Goal: Task Accomplishment & Management: Use online tool/utility

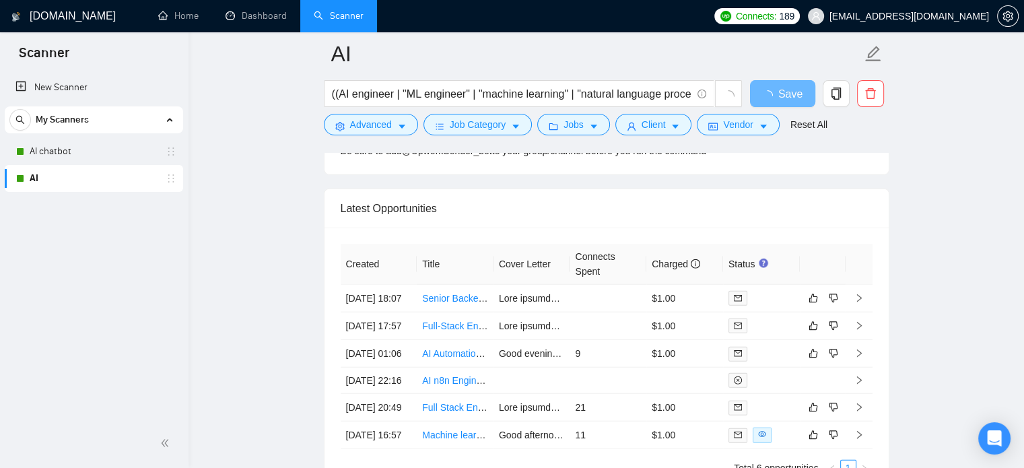
scroll to position [3413, 0]
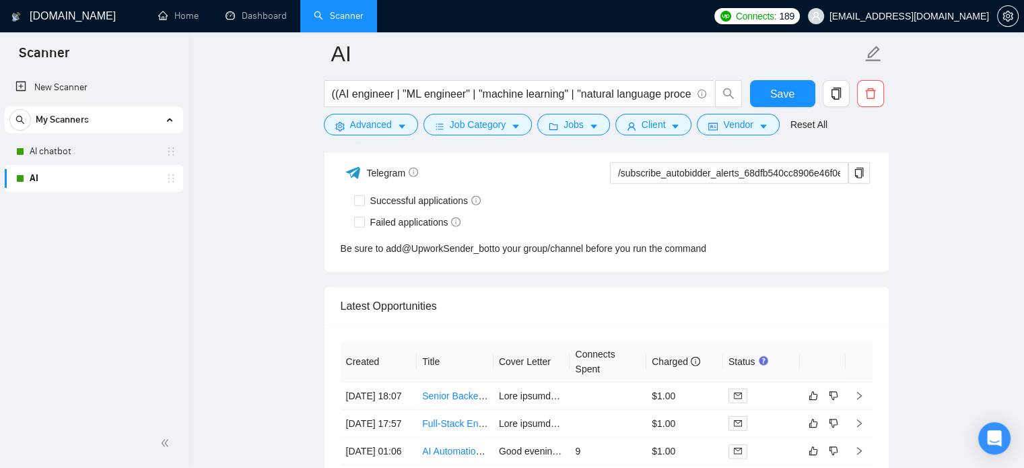
click at [40, 180] on link "AI" at bounding box center [94, 178] width 128 height 27
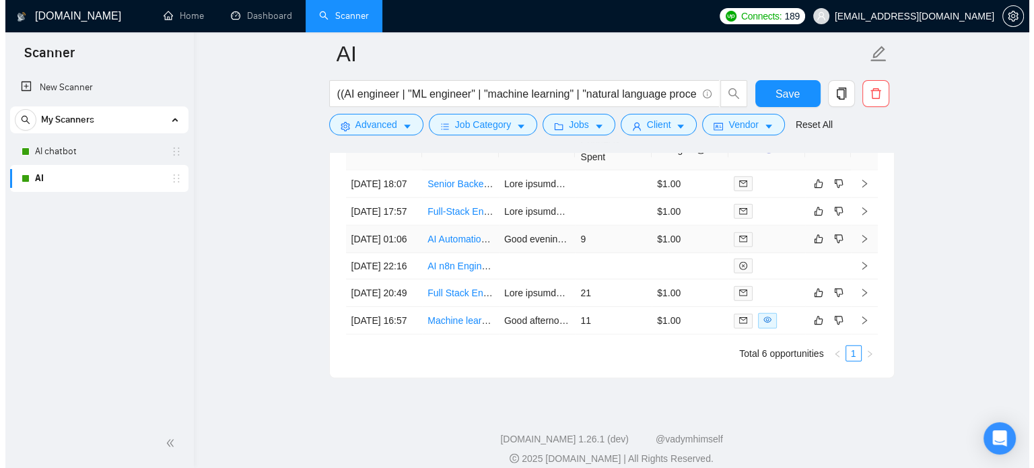
scroll to position [3514, 0]
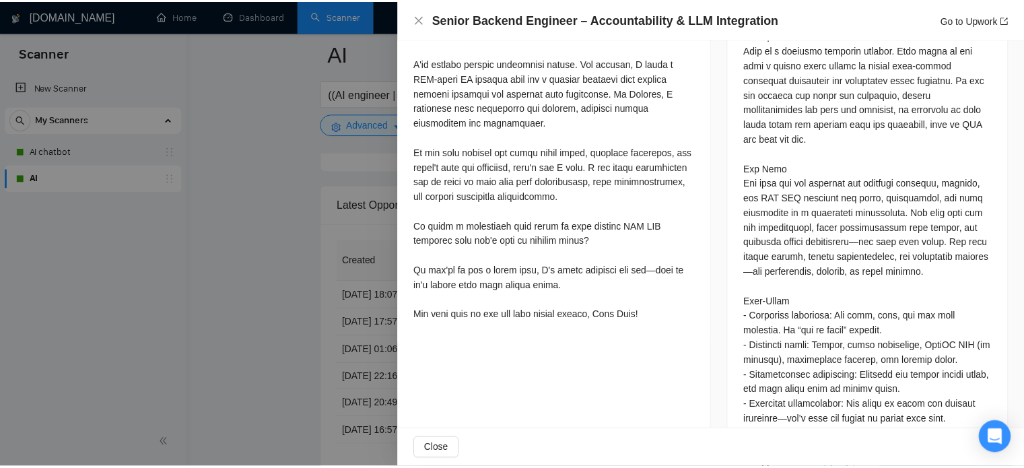
scroll to position [606, 0]
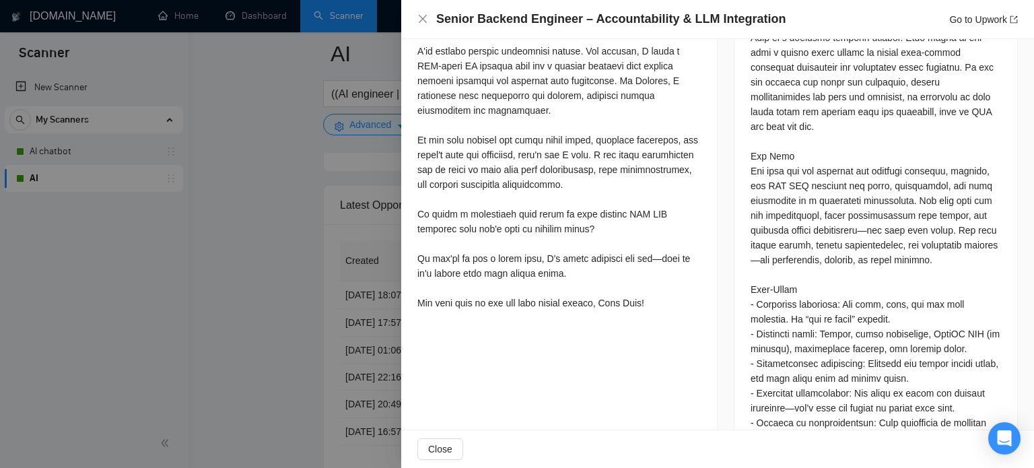
click at [216, 346] on div at bounding box center [517, 234] width 1034 height 468
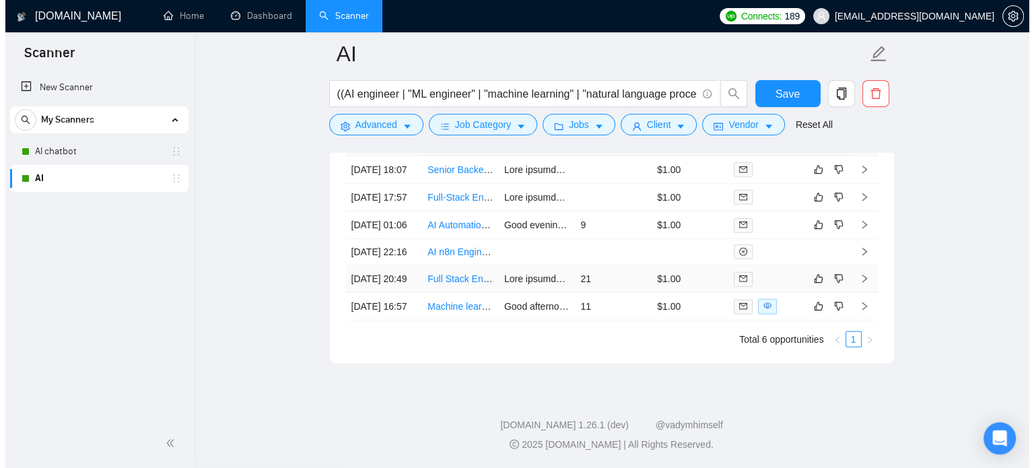
scroll to position [3582, 0]
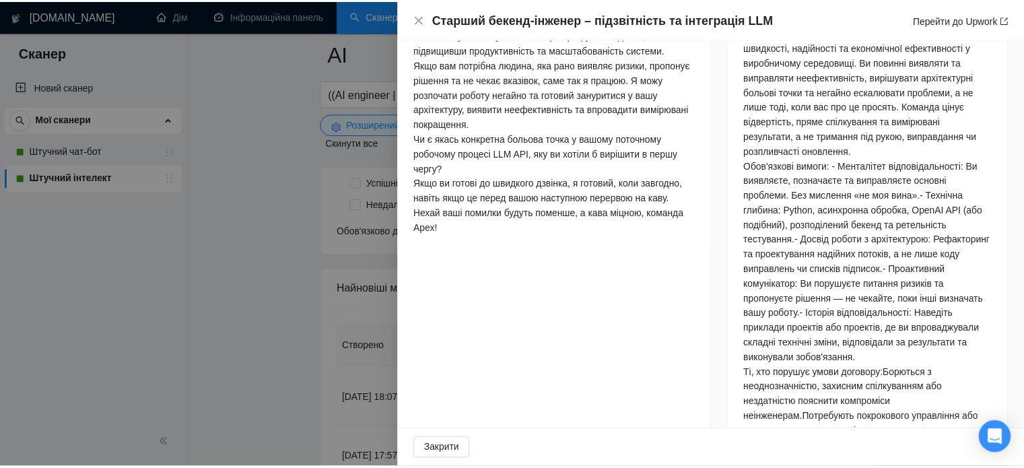
scroll to position [776, 0]
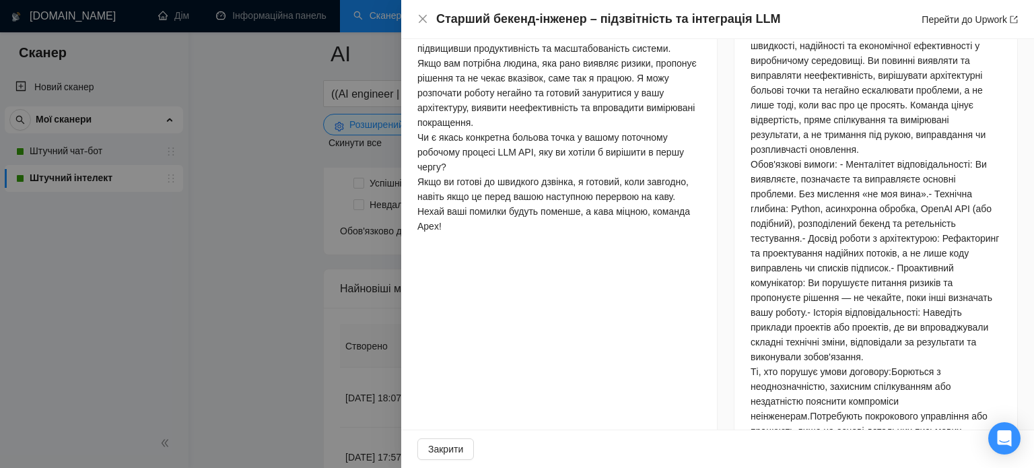
click at [235, 341] on div at bounding box center [517, 234] width 1034 height 468
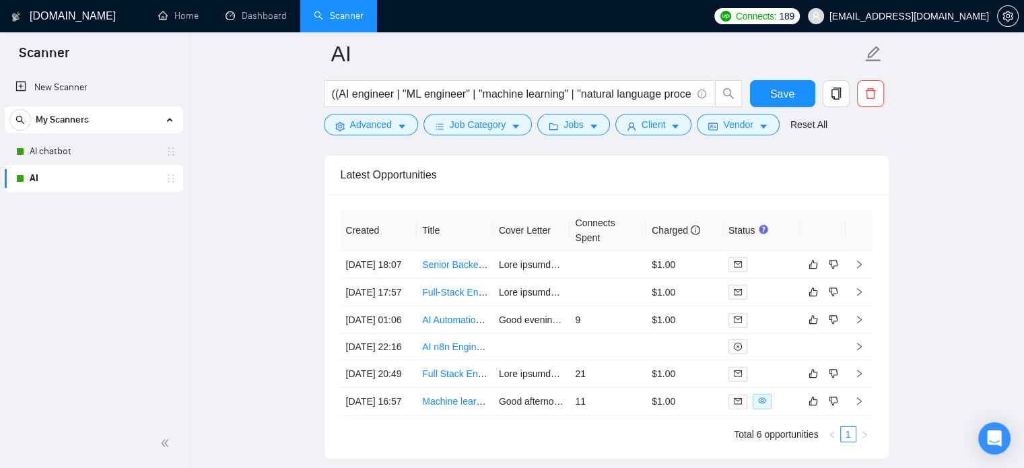
scroll to position [3514, 0]
